Goal: Information Seeking & Learning: Learn about a topic

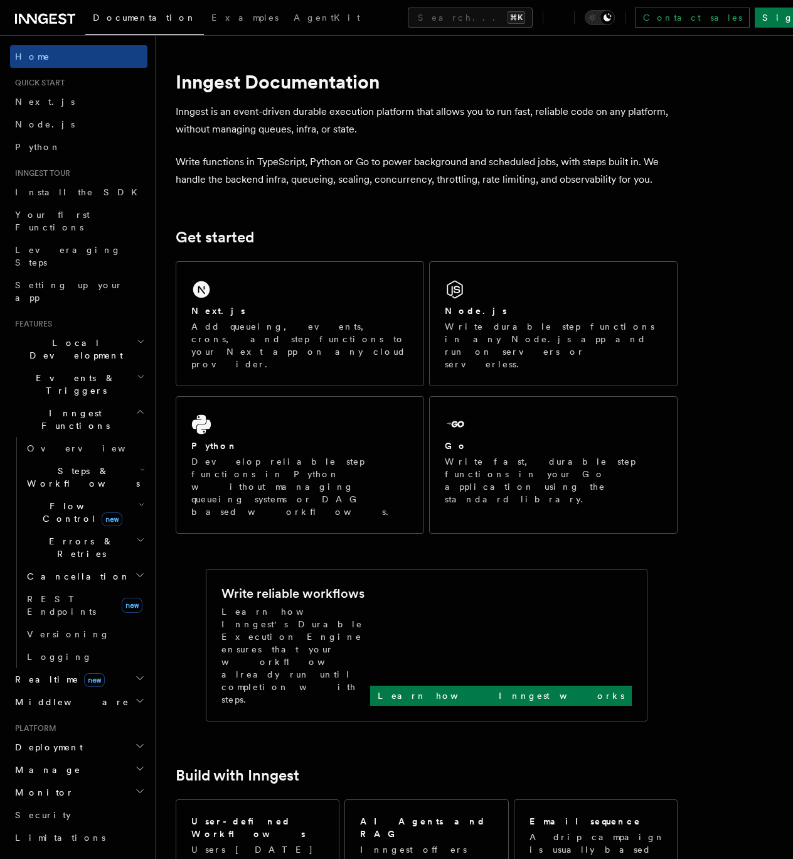
click at [62, 464] on span "Steps & Workflows" at bounding box center [81, 476] width 118 height 25
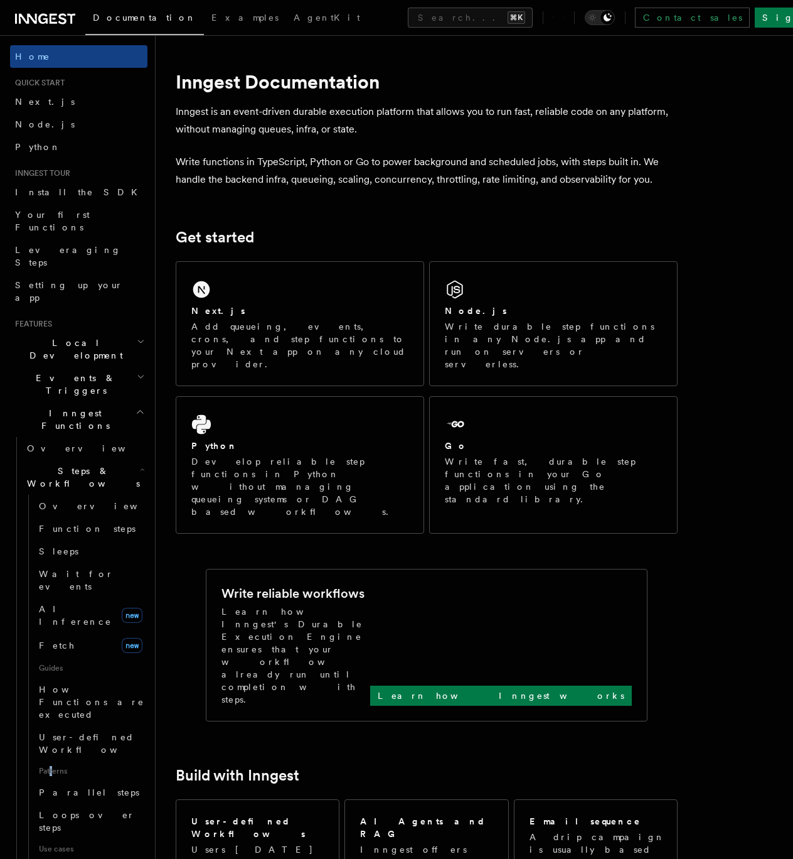
drag, startPoint x: 51, startPoint y: 635, endPoint x: 82, endPoint y: 659, distance: 38.4
click at [51, 761] on span "Patterns" at bounding box center [91, 771] width 114 height 20
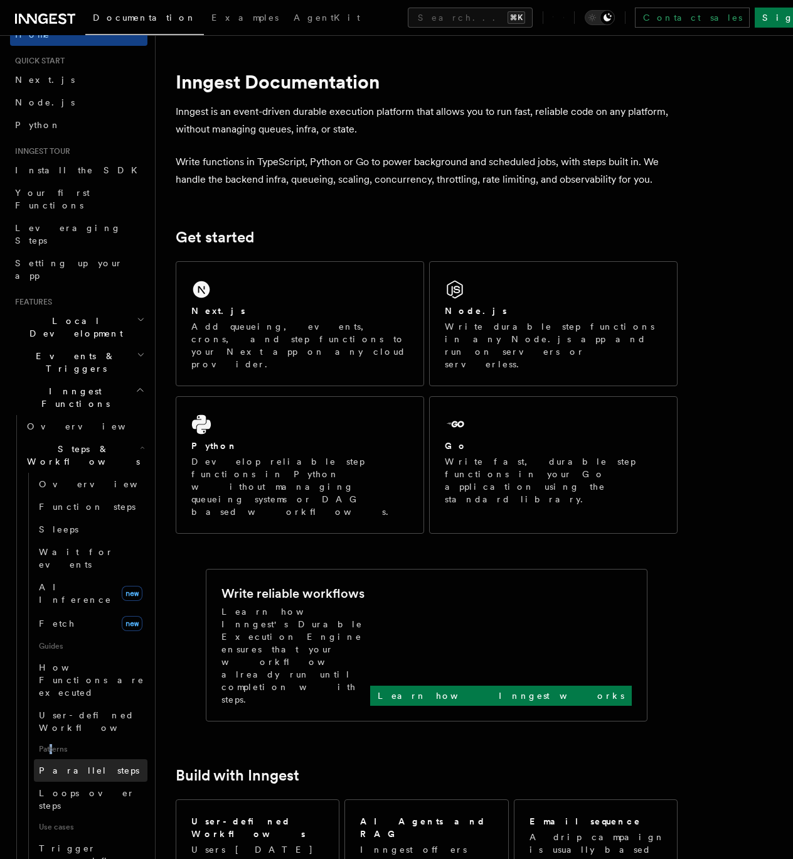
scroll to position [213, 0]
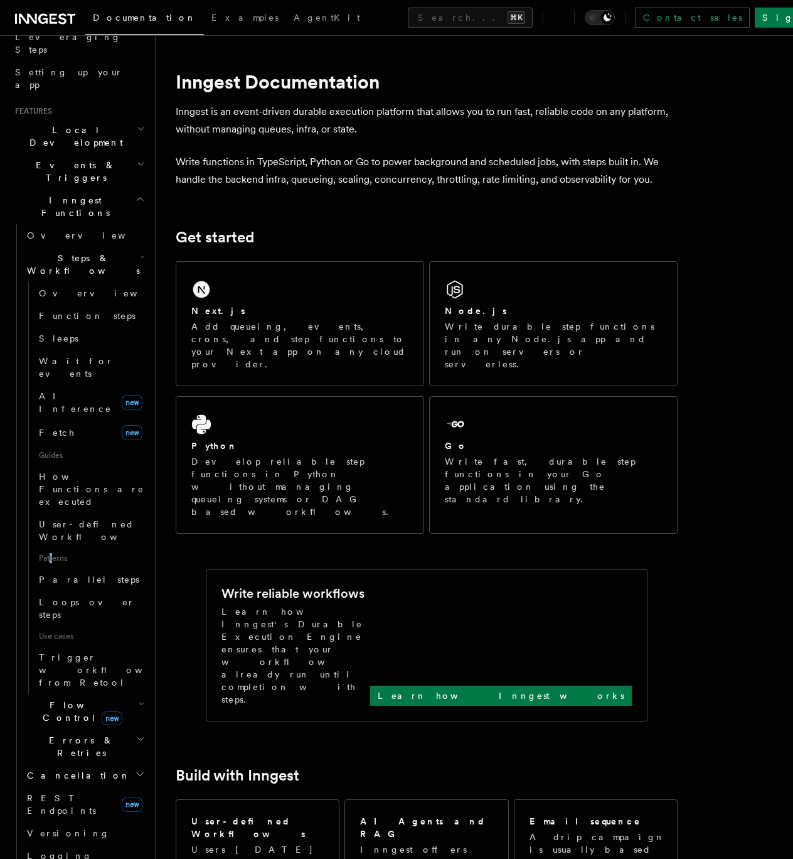
click at [138, 699] on icon "button" at bounding box center [141, 704] width 7 height 10
click at [85, 799] on link "Throttling" at bounding box center [91, 810] width 114 height 23
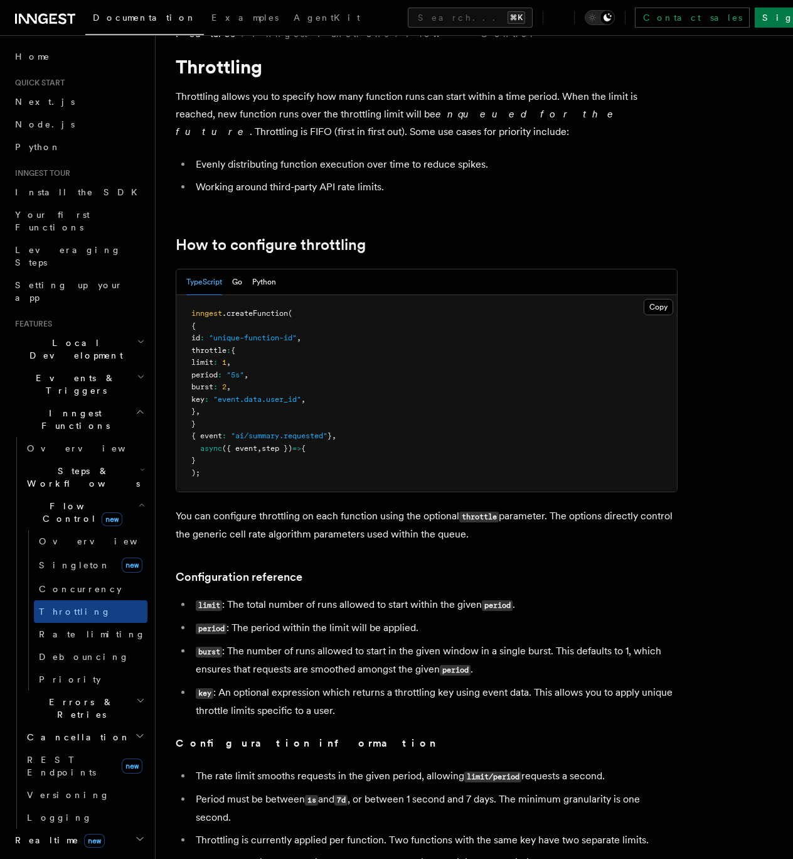
click at [112, 459] on h2 "Steps & Workflows" at bounding box center [85, 476] width 126 height 35
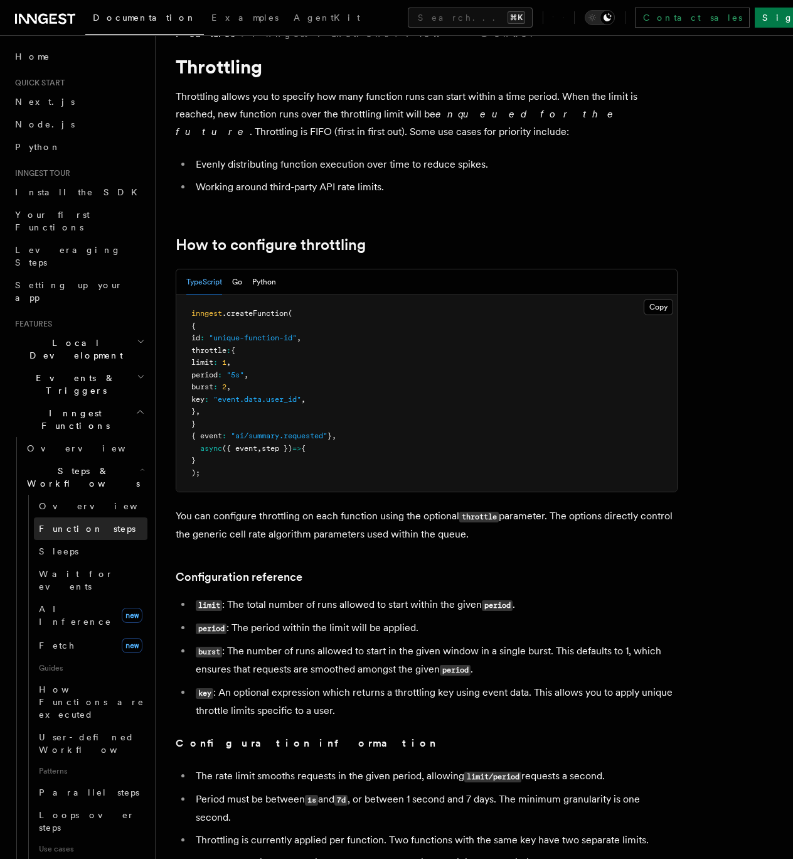
click at [91, 523] on span "Function steps" at bounding box center [87, 528] width 97 height 10
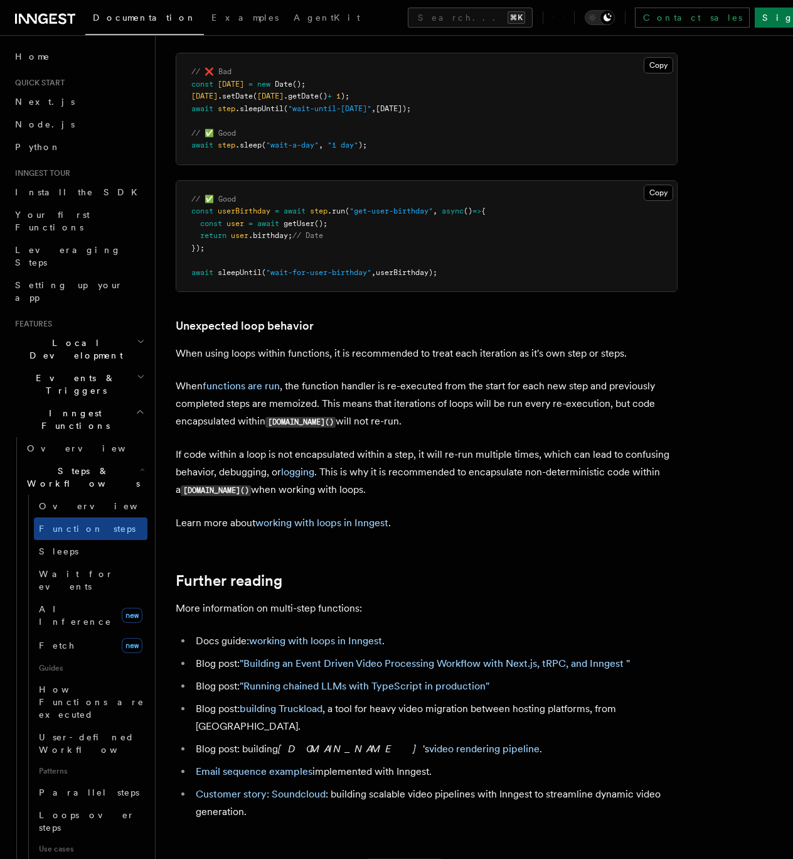
scroll to position [3843, 0]
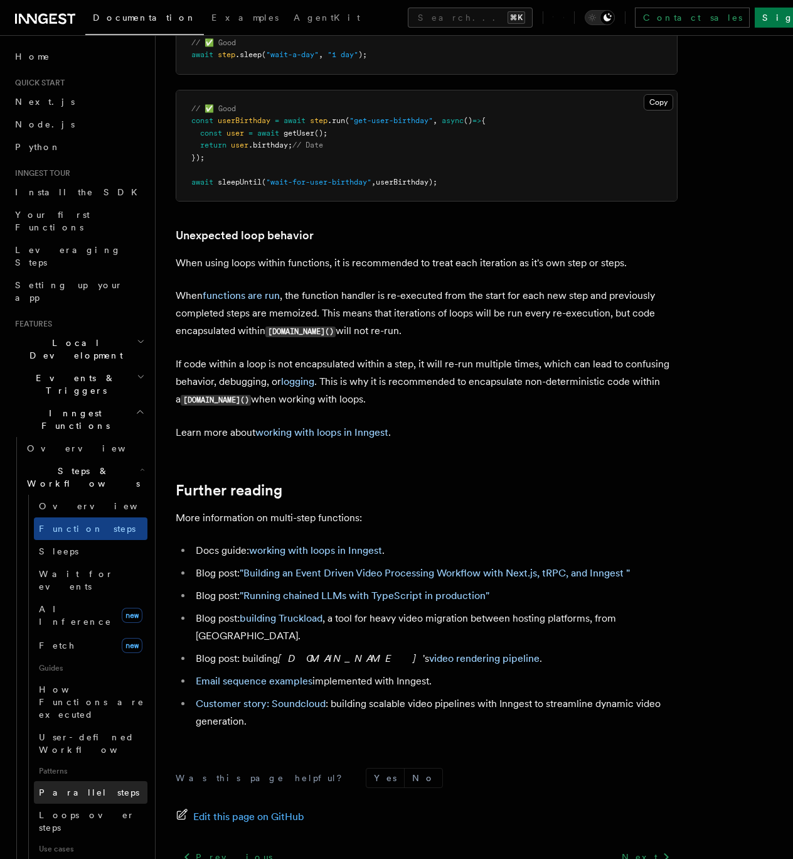
click at [97, 781] on link "Parallel steps" at bounding box center [91, 792] width 114 height 23
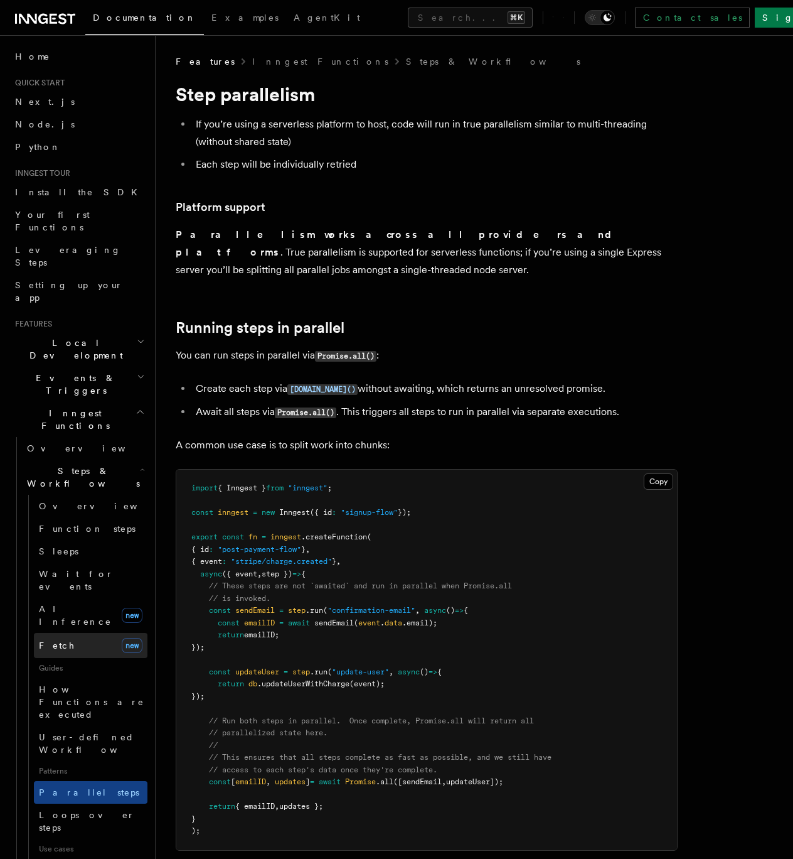
click at [73, 633] on link "Fetch new" at bounding box center [91, 645] width 114 height 25
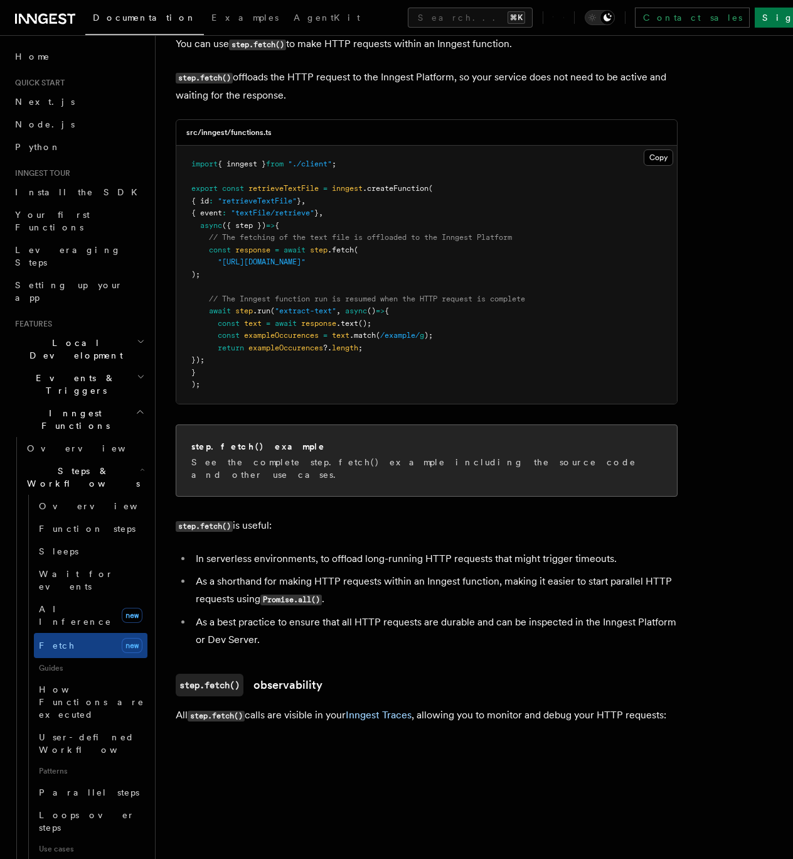
scroll to position [748, 0]
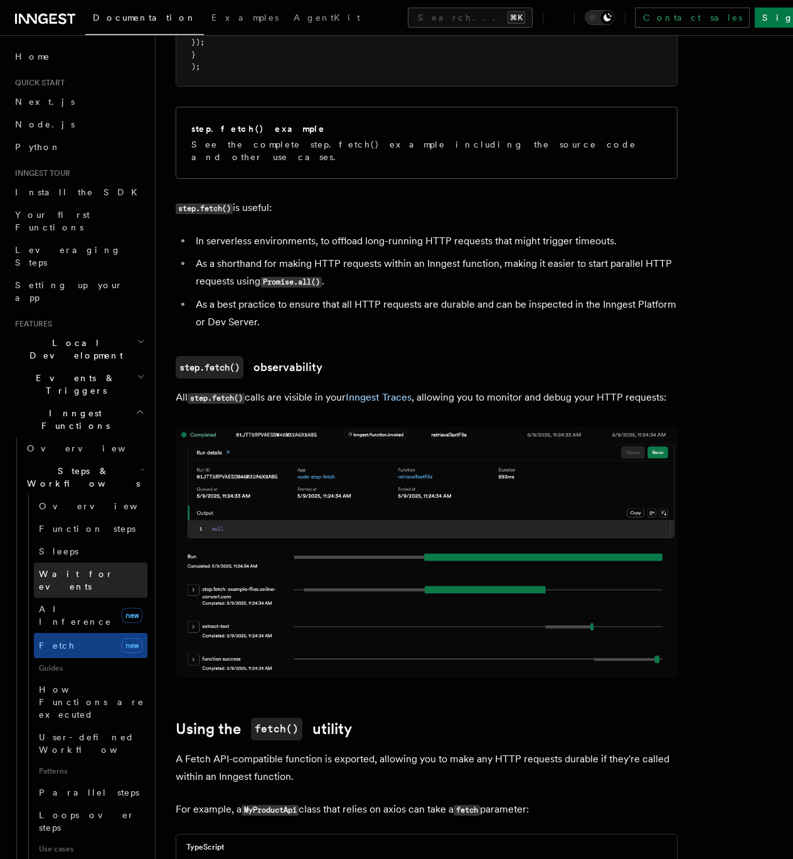
click at [88, 569] on span "Wait for events" at bounding box center [76, 580] width 75 height 23
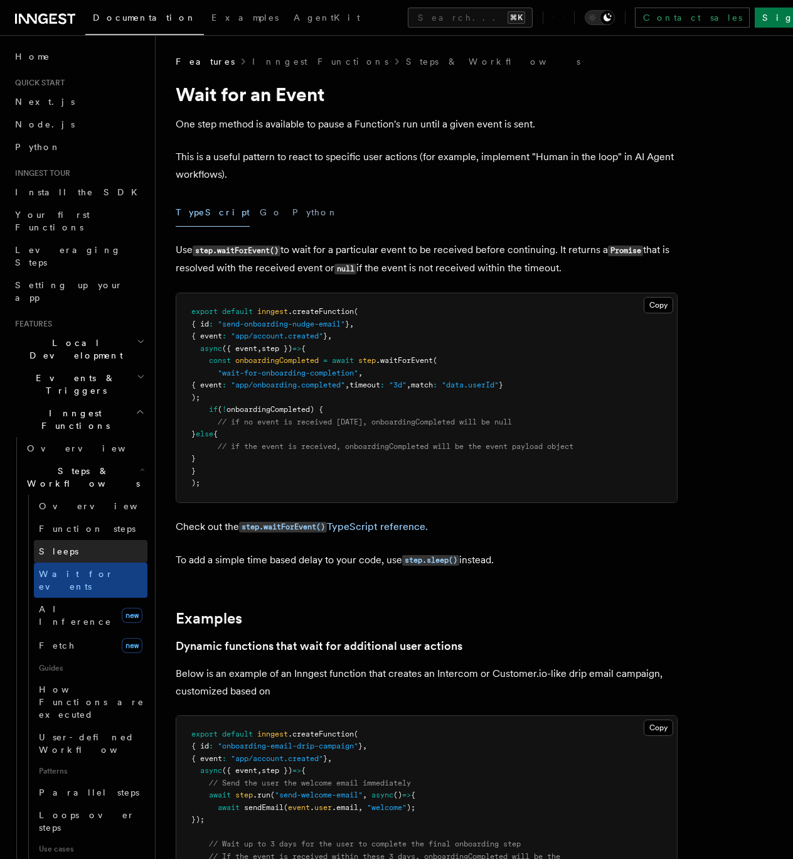
click at [62, 546] on span "Sleeps" at bounding box center [59, 551] width 40 height 10
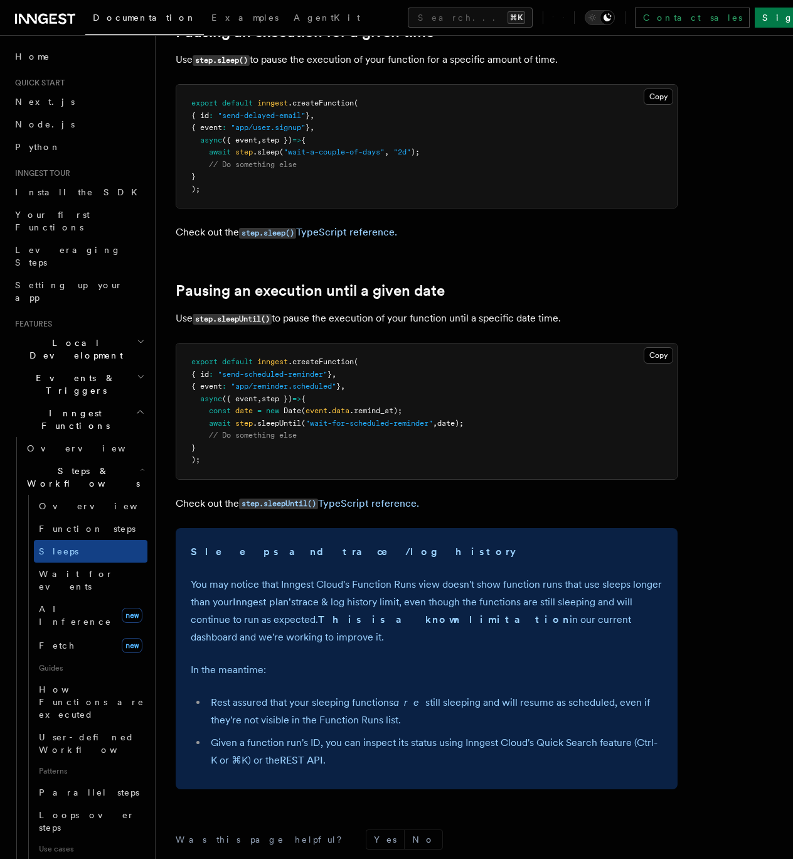
scroll to position [591, 0]
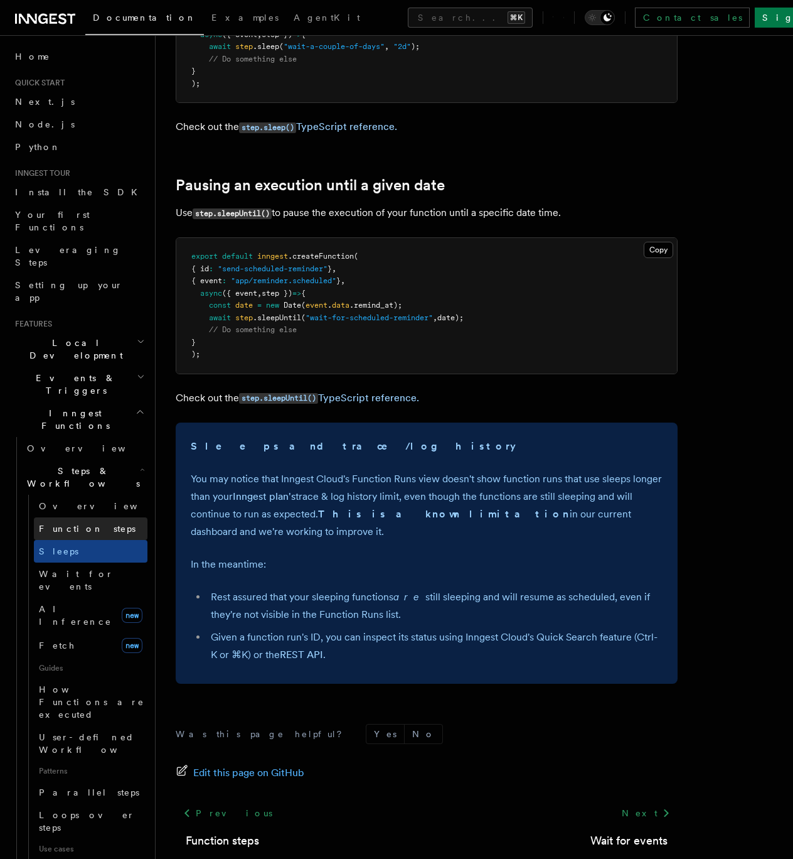
click at [82, 523] on span "Function steps" at bounding box center [87, 528] width 97 height 10
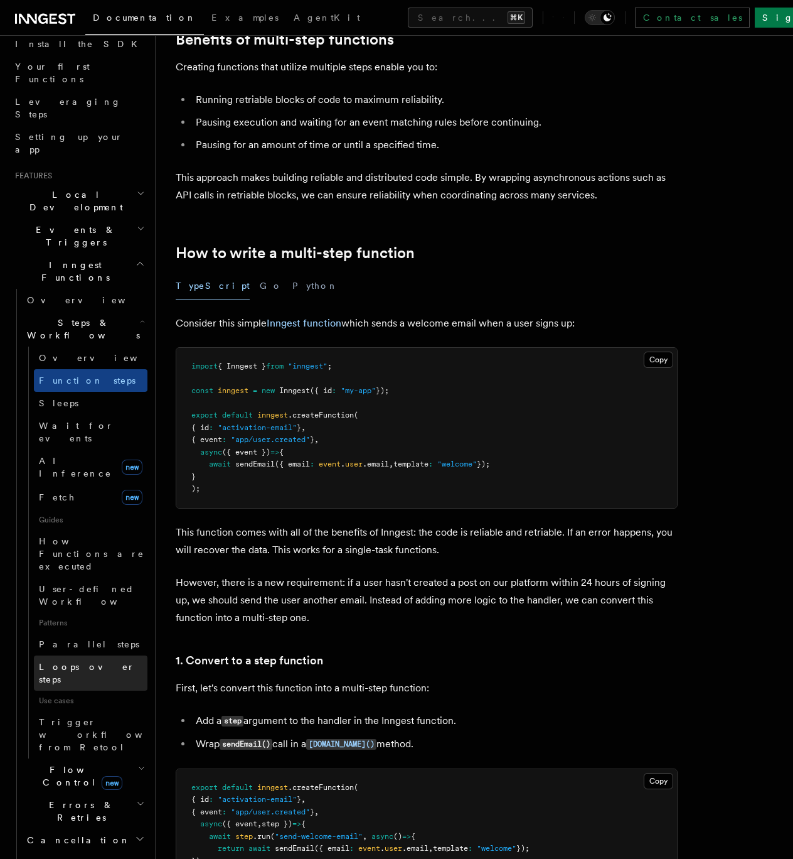
scroll to position [169, 0]
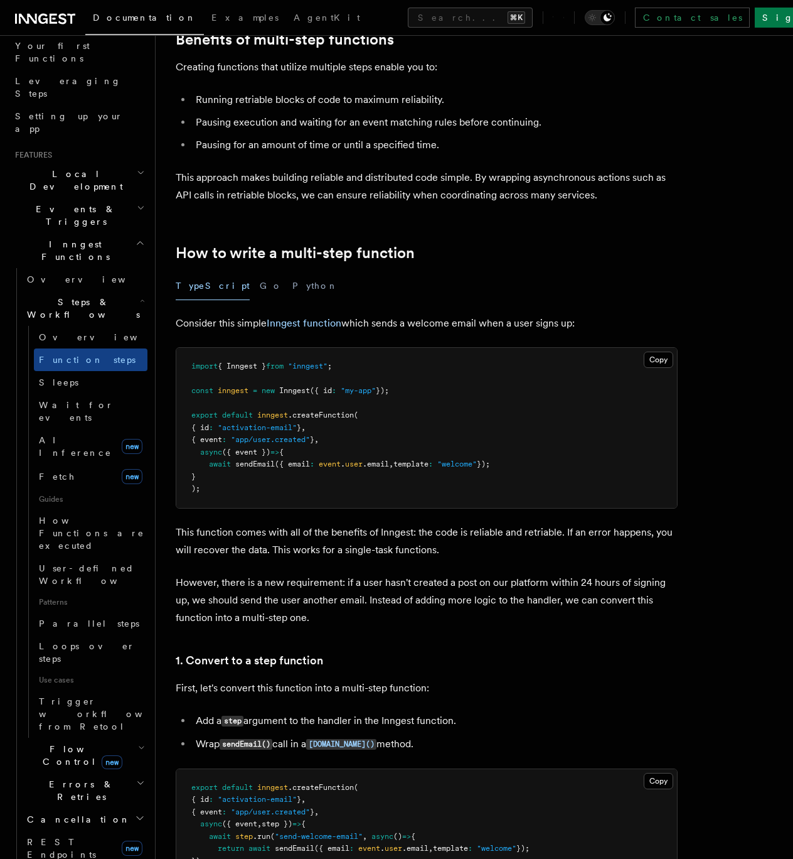
click at [138, 742] on icon "button" at bounding box center [141, 747] width 7 height 10
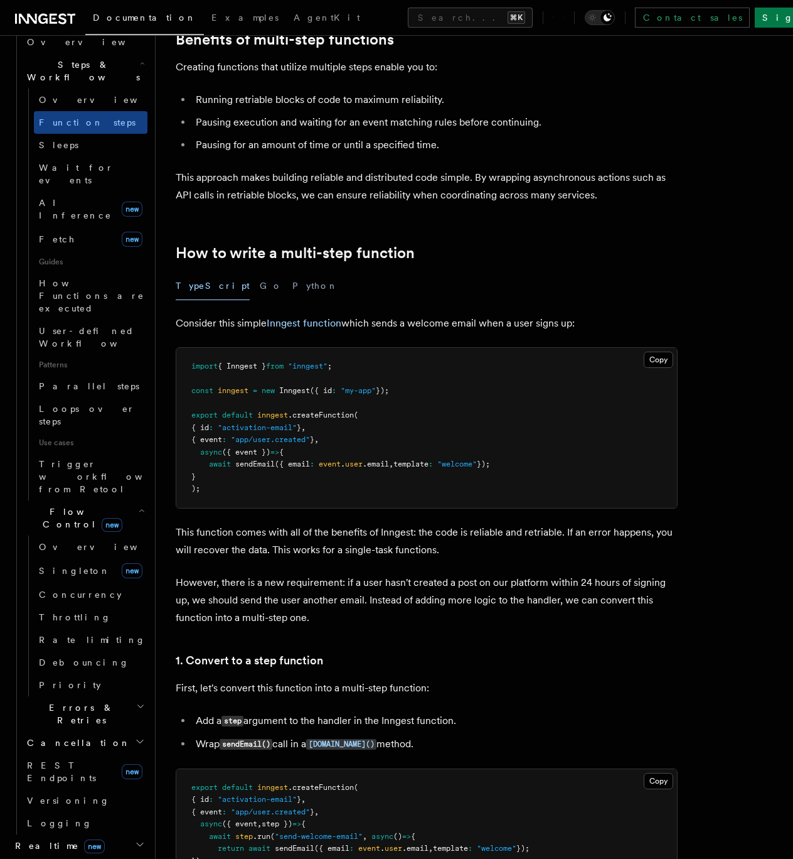
scroll to position [437, 0]
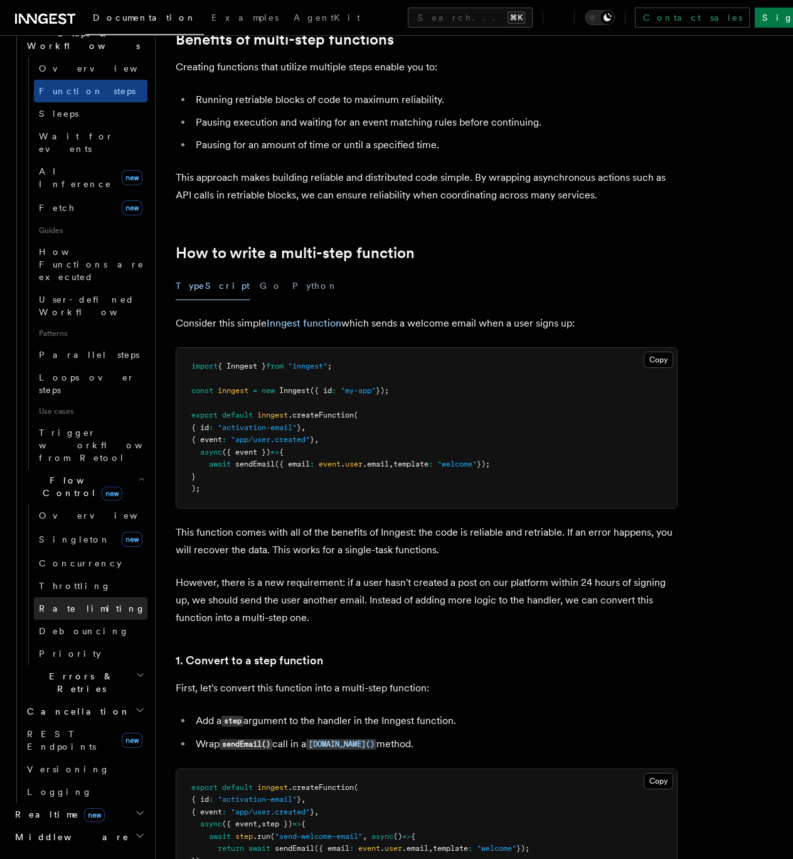
click at [84, 603] on span "Rate limiting" at bounding box center [92, 608] width 107 height 10
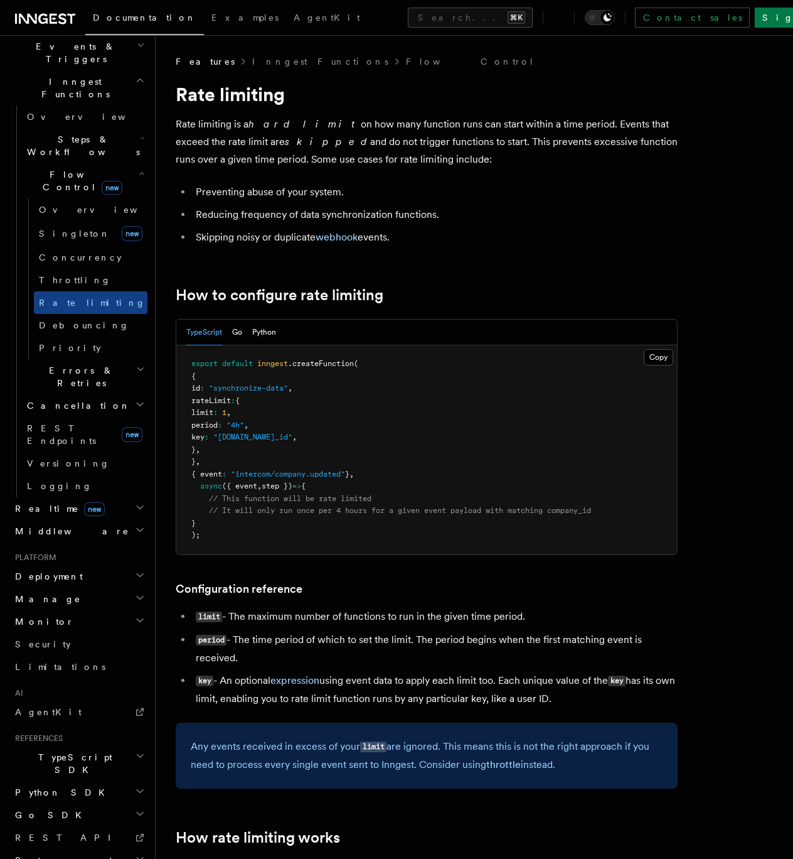
click at [76, 552] on h2 "Platform" at bounding box center [78, 557] width 137 height 10
click at [75, 275] on span "Throttling" at bounding box center [75, 280] width 72 height 10
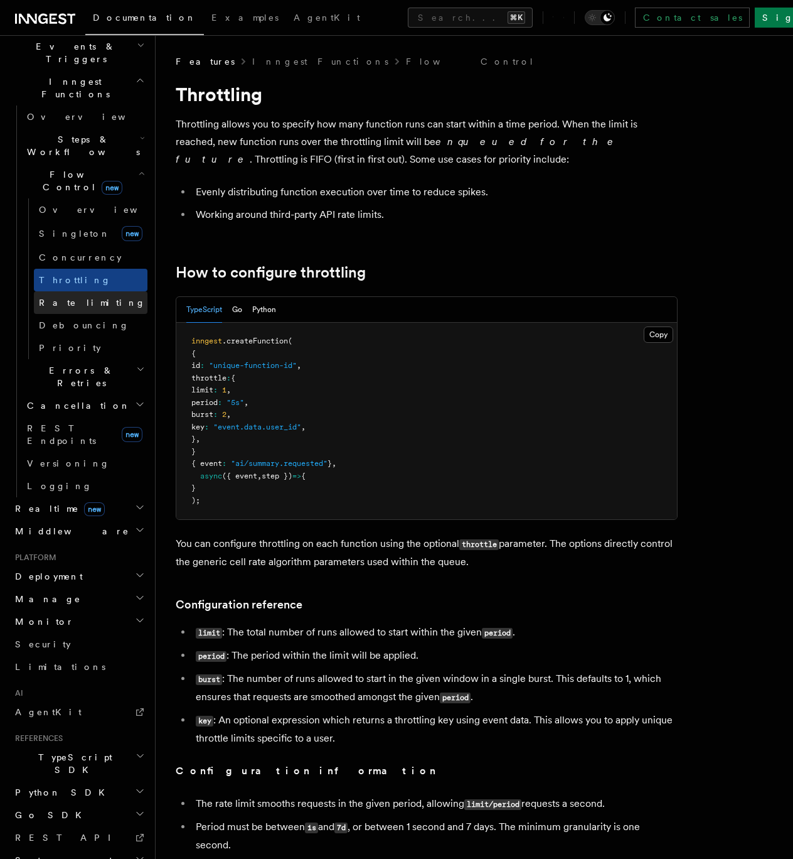
click at [75, 297] on span "Rate limiting" at bounding box center [92, 302] width 107 height 10
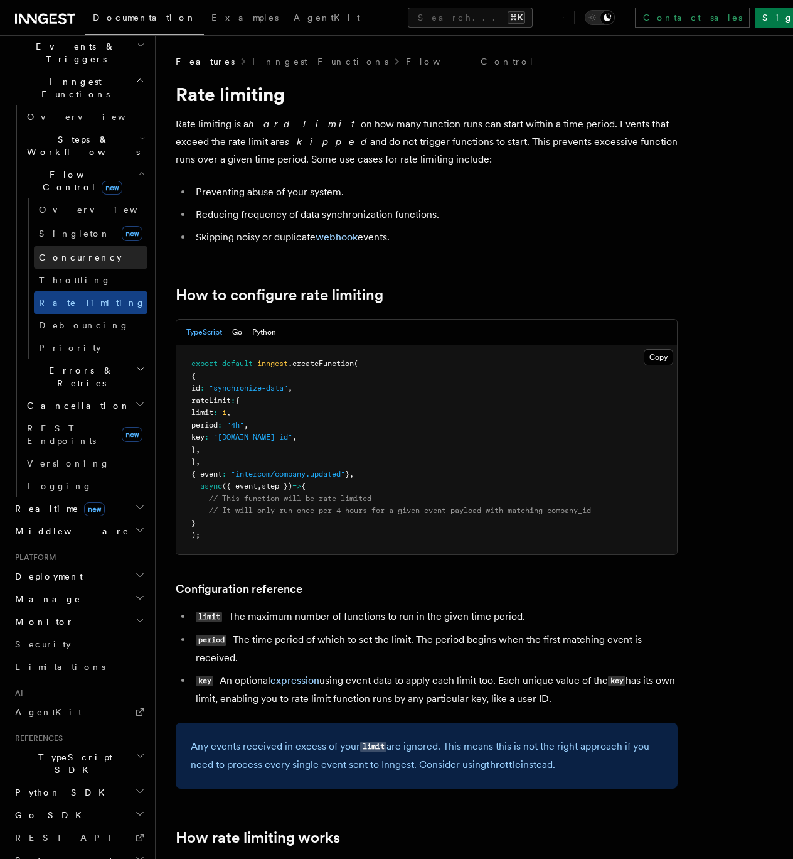
click at [76, 252] on span "Concurrency" at bounding box center [80, 257] width 83 height 10
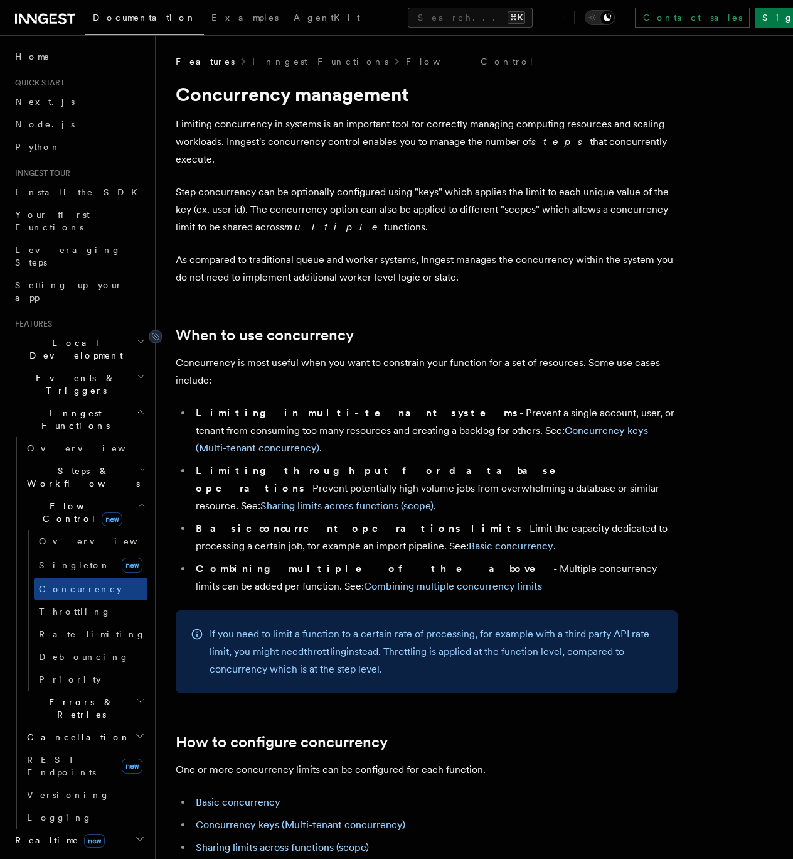
click at [323, 326] on link "When to use concurrency" at bounding box center [265, 335] width 178 height 18
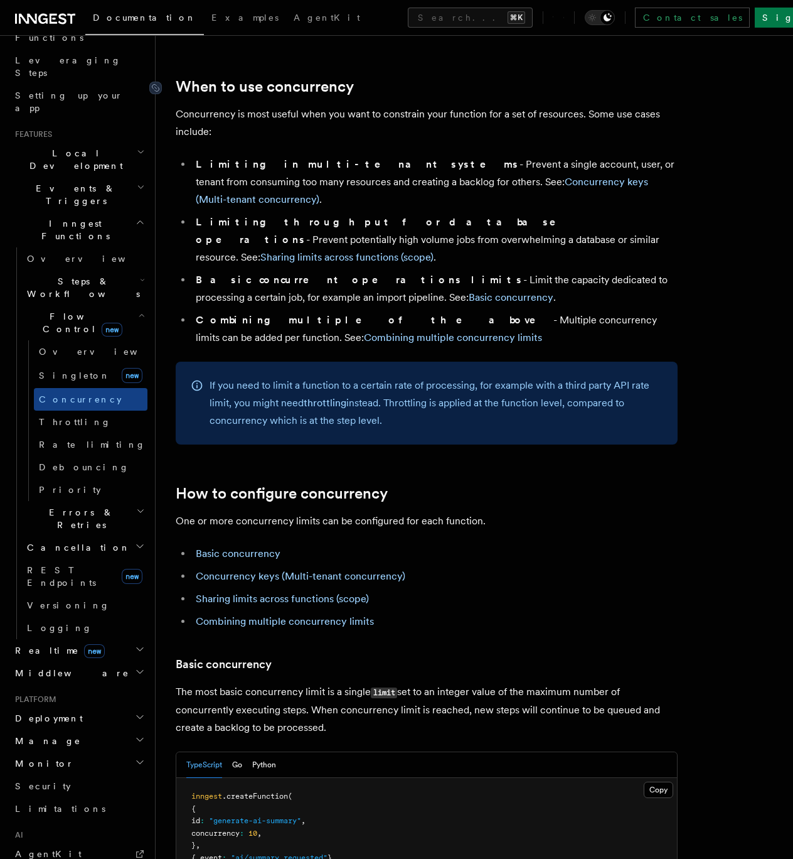
scroll to position [194, 0]
